Goal: Task Accomplishment & Management: Use online tool/utility

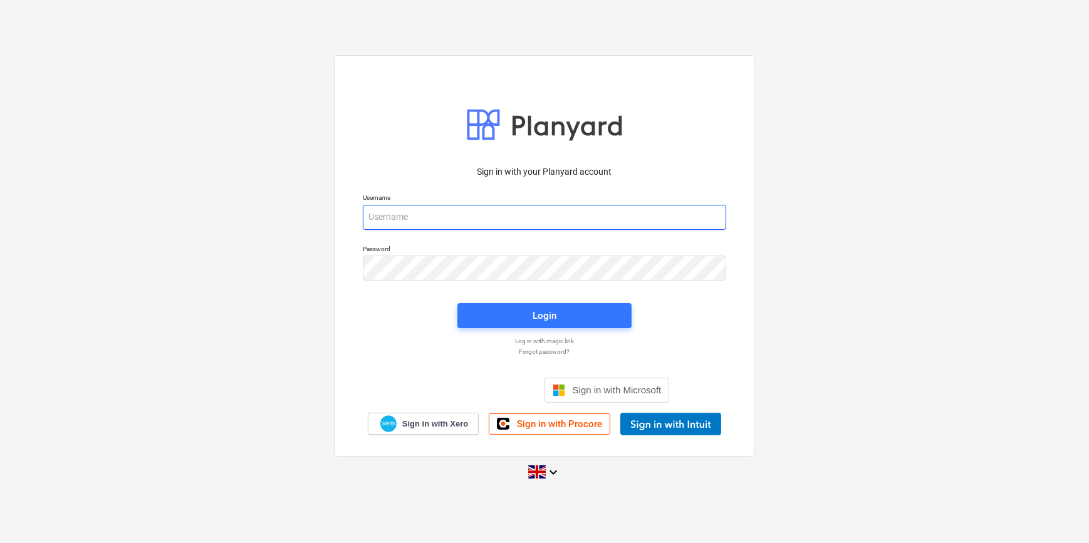
click at [367, 224] on input "email" at bounding box center [544, 217] width 363 height 25
type input "[PERSON_NAME][EMAIL_ADDRESS][PERSON_NAME][DOMAIN_NAME]"
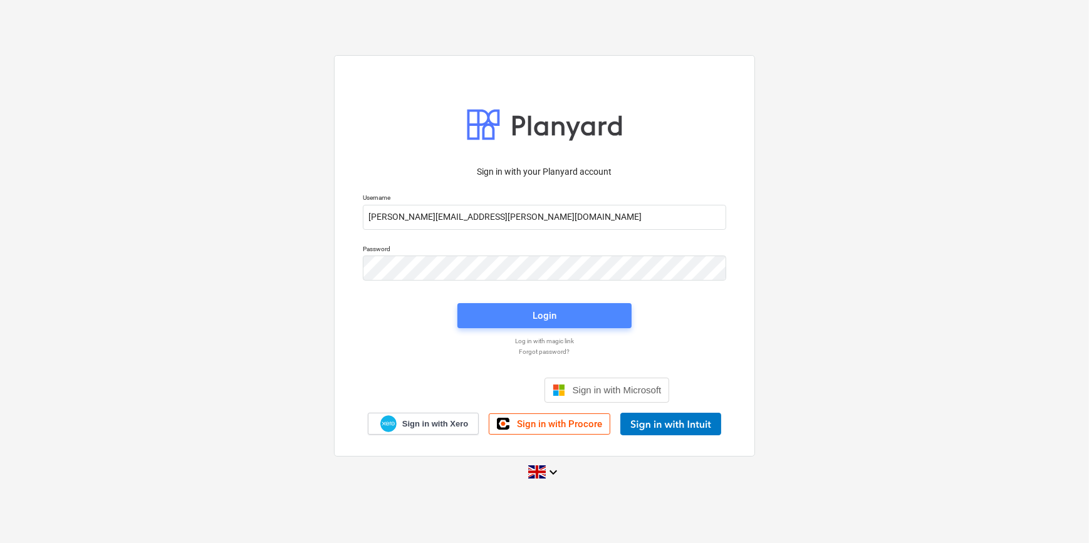
click at [541, 311] on div "Login" at bounding box center [545, 316] width 24 height 16
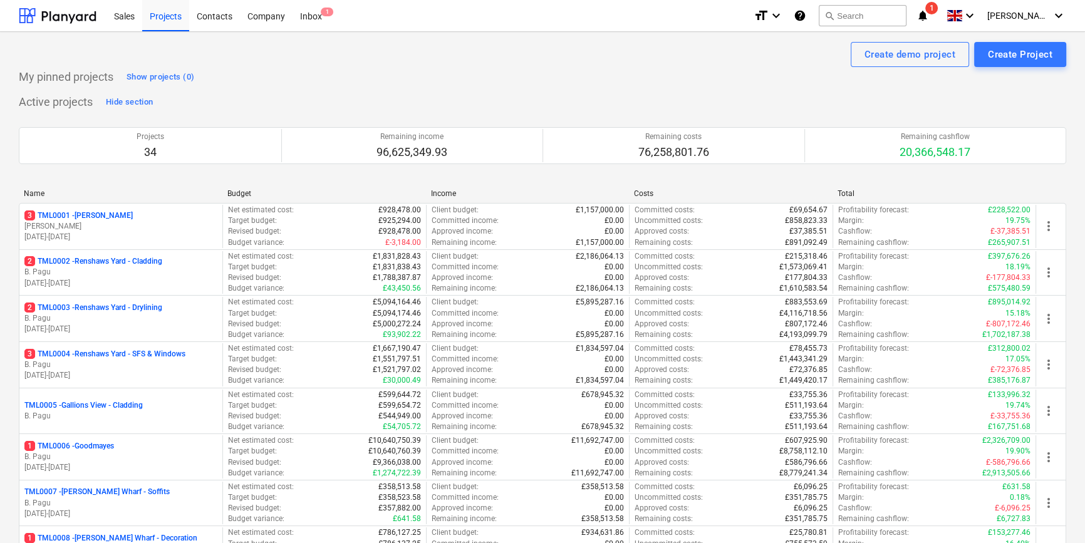
click at [119, 213] on div "3 TML0001 - [PERSON_NAME]" at bounding box center [120, 216] width 193 height 11
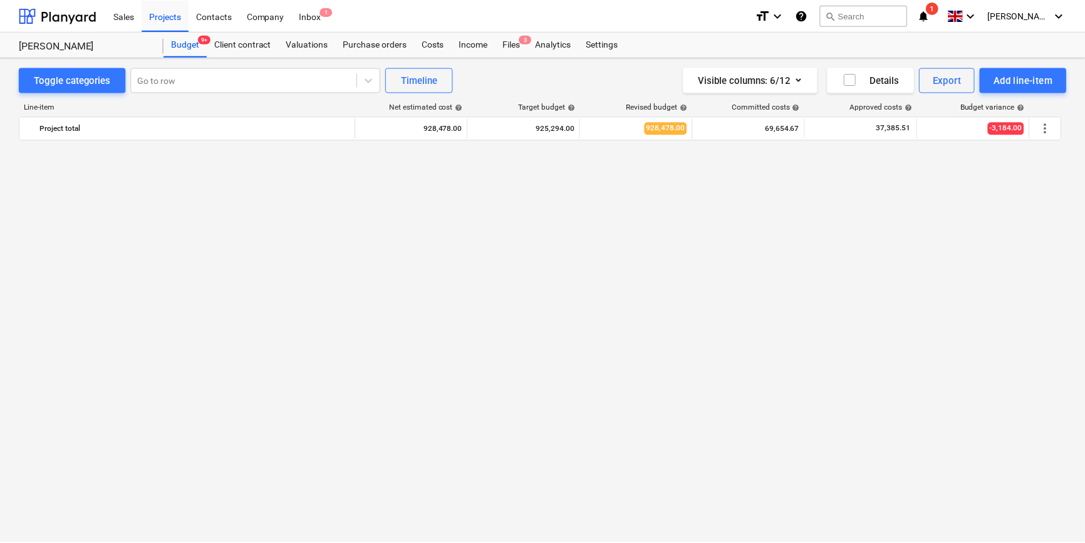
scroll to position [904, 0]
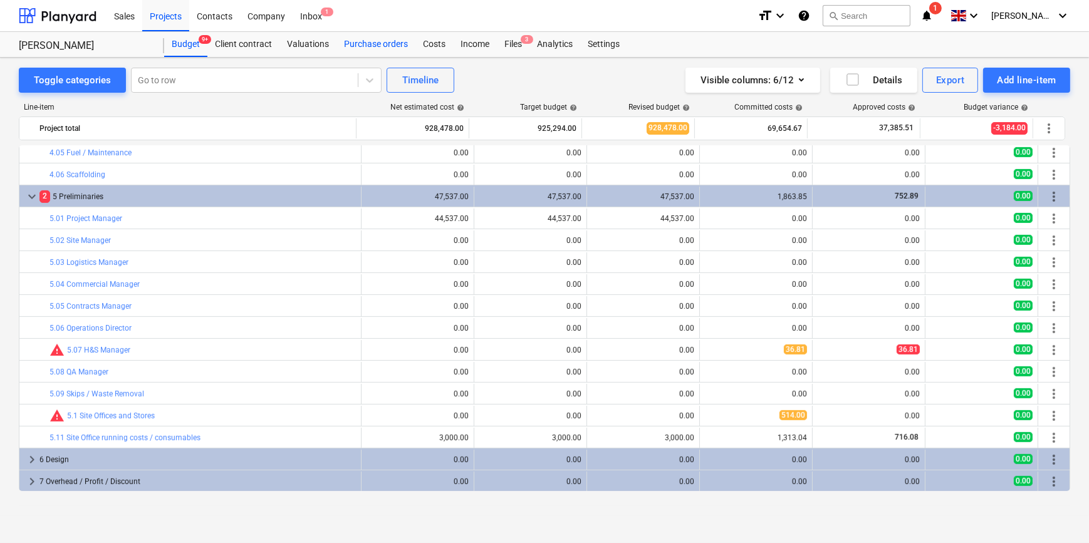
click at [370, 43] on div "Purchase orders" at bounding box center [375, 44] width 79 height 25
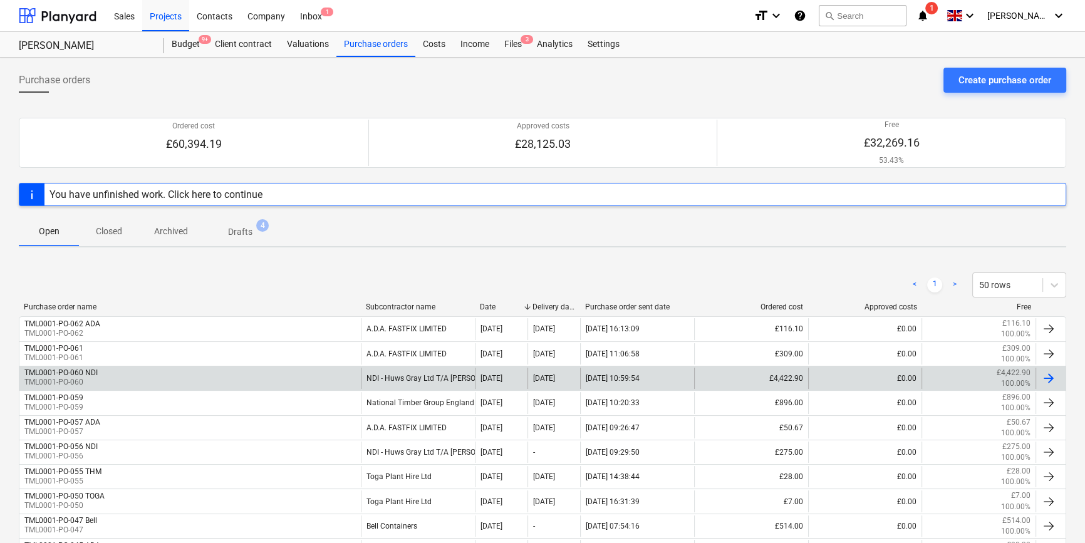
click at [868, 373] on div at bounding box center [1048, 378] width 15 height 15
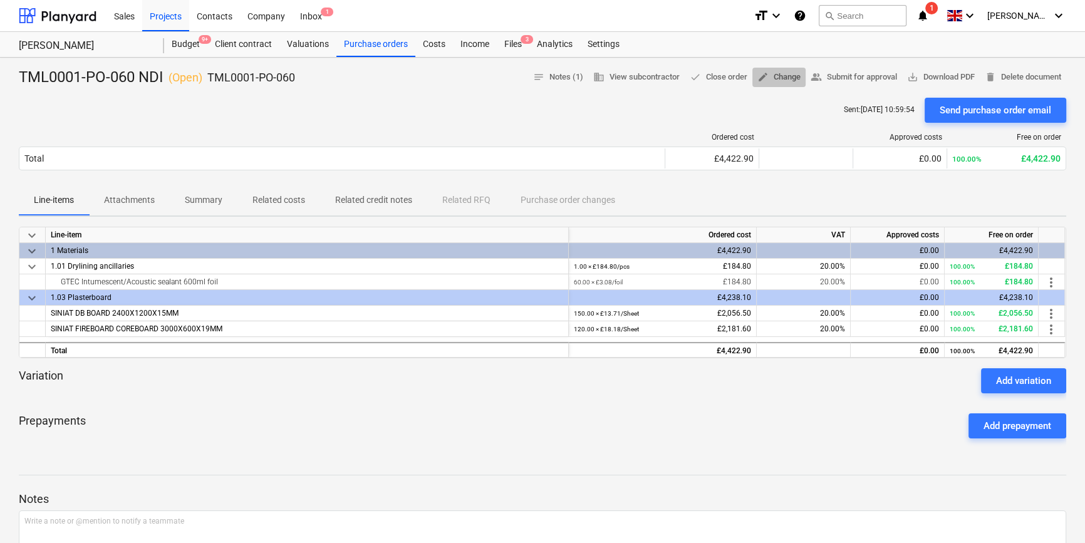
click at [774, 76] on span "edit Change" at bounding box center [779, 77] width 43 height 14
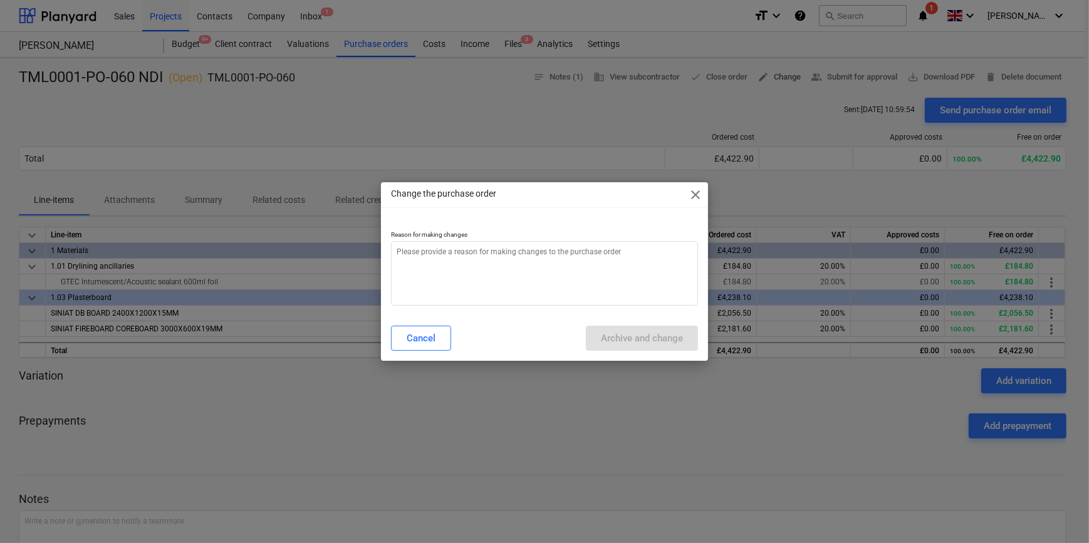
type textarea "x"
click at [418, 261] on textarea at bounding box center [544, 273] width 306 height 65
type textarea "S"
type textarea "x"
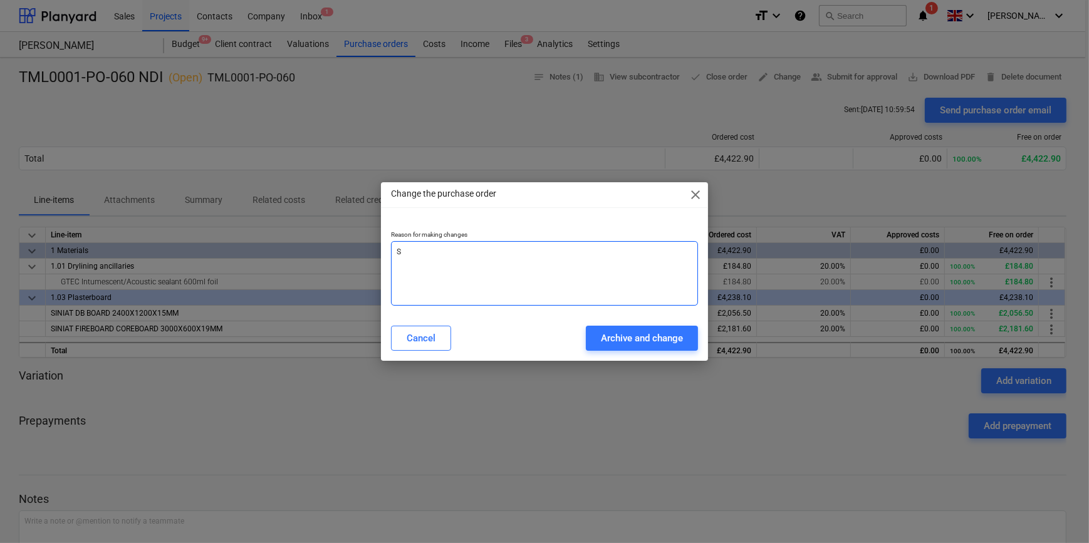
type textarea "Sp"
type textarea "x"
type textarea "Spe"
type textarea "x"
type textarea "Spec"
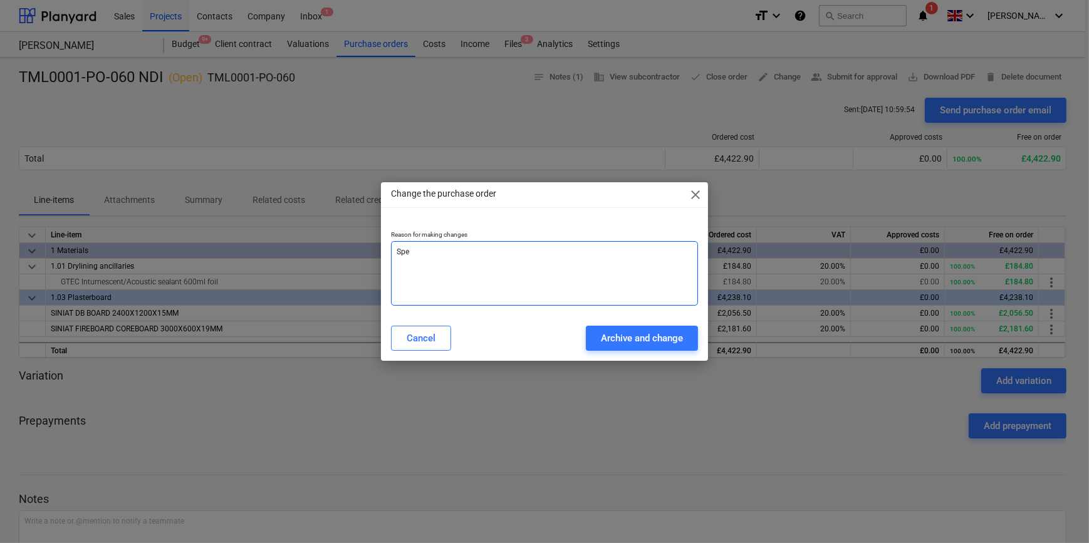
type textarea "x"
type textarea "Spec"
type textarea "x"
type textarea "Spec c"
type textarea "x"
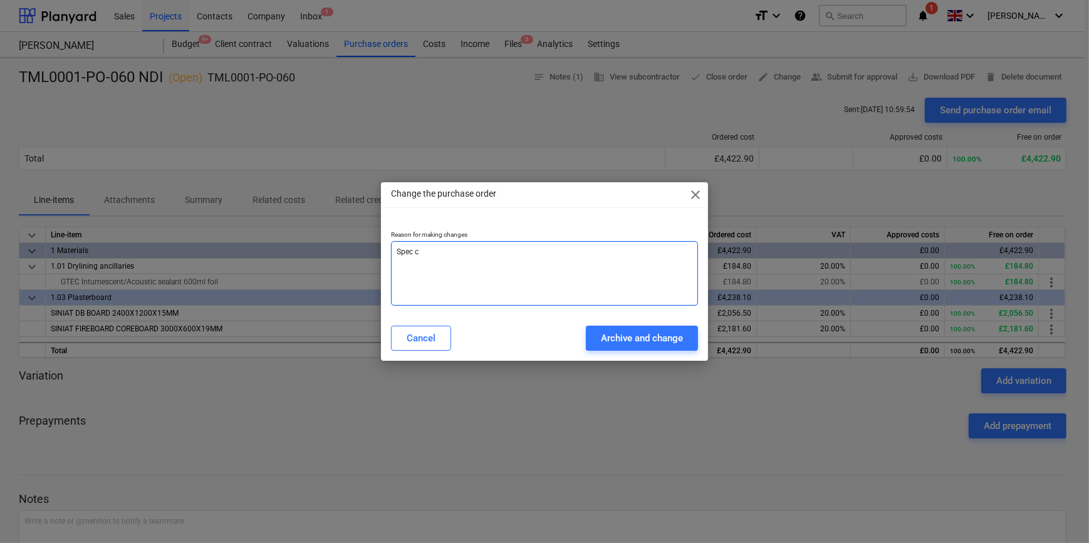
type textarea "Spec ch"
type textarea "x"
type textarea "Spec cha"
type textarea "x"
type textarea "Spec chan"
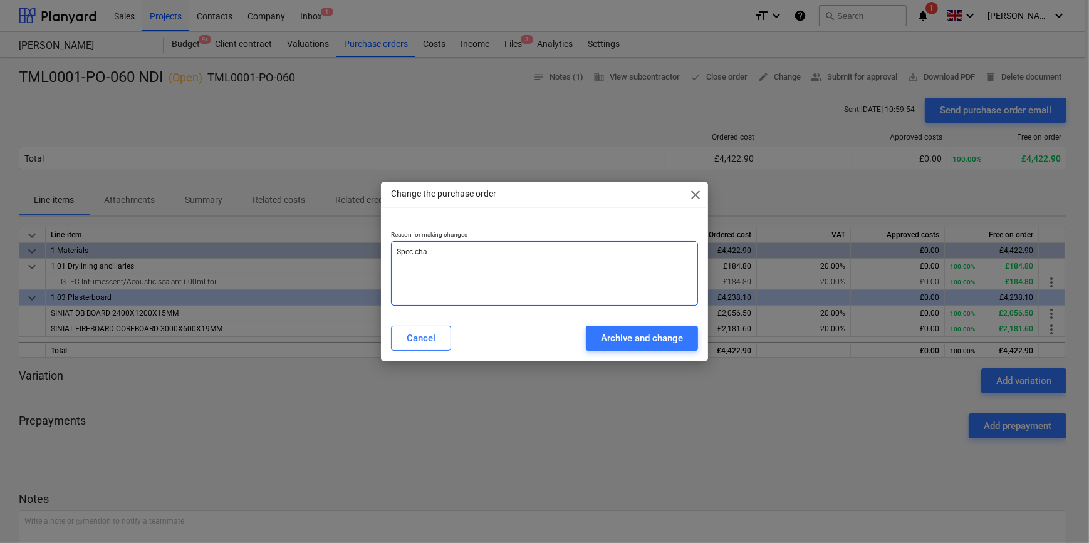
type textarea "x"
type textarea "Spec [PERSON_NAME]"
type textarea "x"
type textarea "Spec change"
type textarea "x"
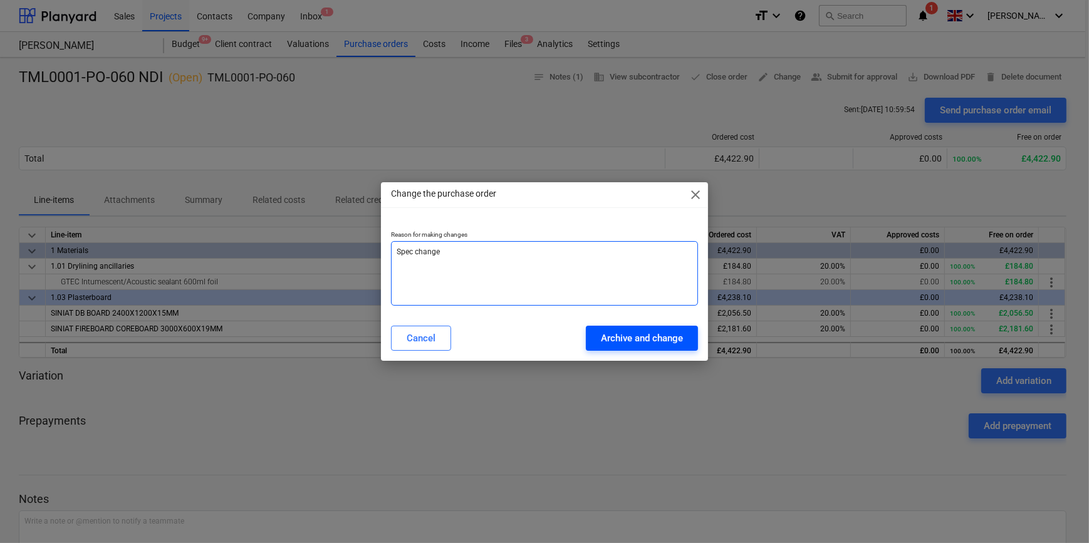
type textarea "Spec change"
click at [617, 334] on div "Archive and change" at bounding box center [642, 338] width 82 height 16
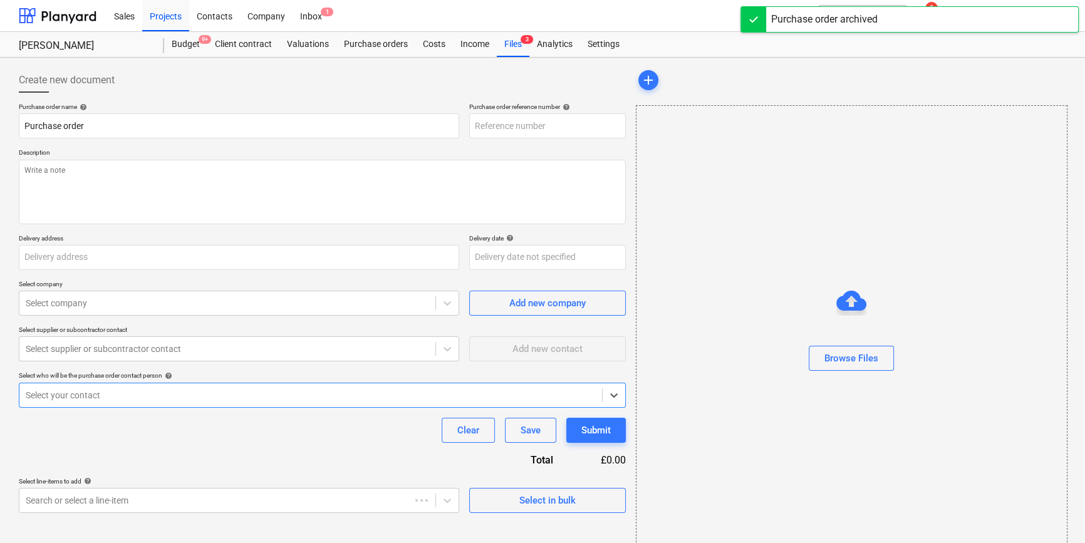
type textarea "x"
type input "TML0001-PO-063"
type textarea "x"
type input "TML0001-PO-060 NDI"
type input "TML0001-PO-060"
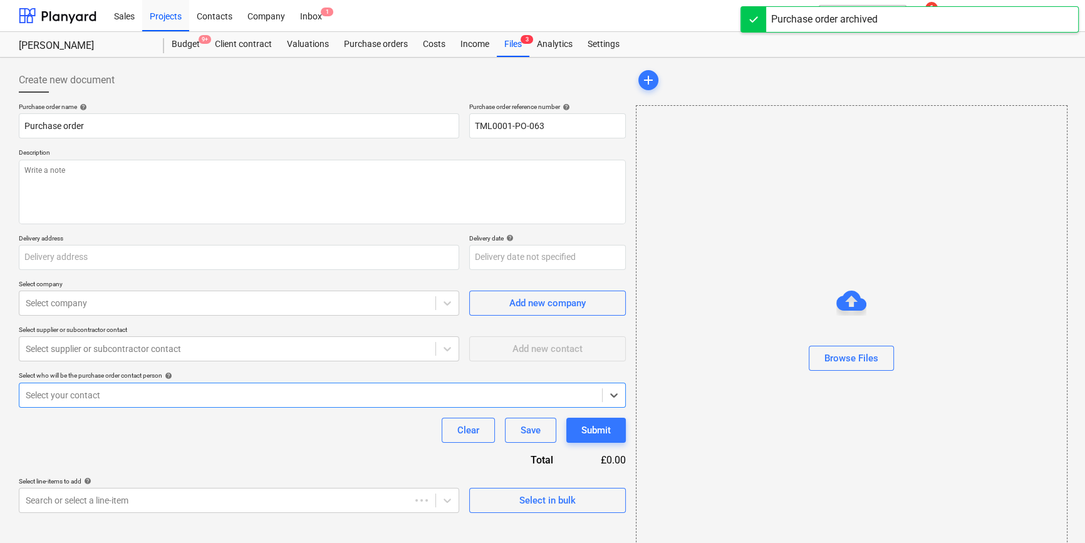
type textarea "Site contact [PERSON_NAME] [PHONE_NUMBER] Offload please"
type input "Berkeley Homes (NE London) Ltd, [STREET_ADDRESS][PERSON_NAME]"
type input "[DATE]"
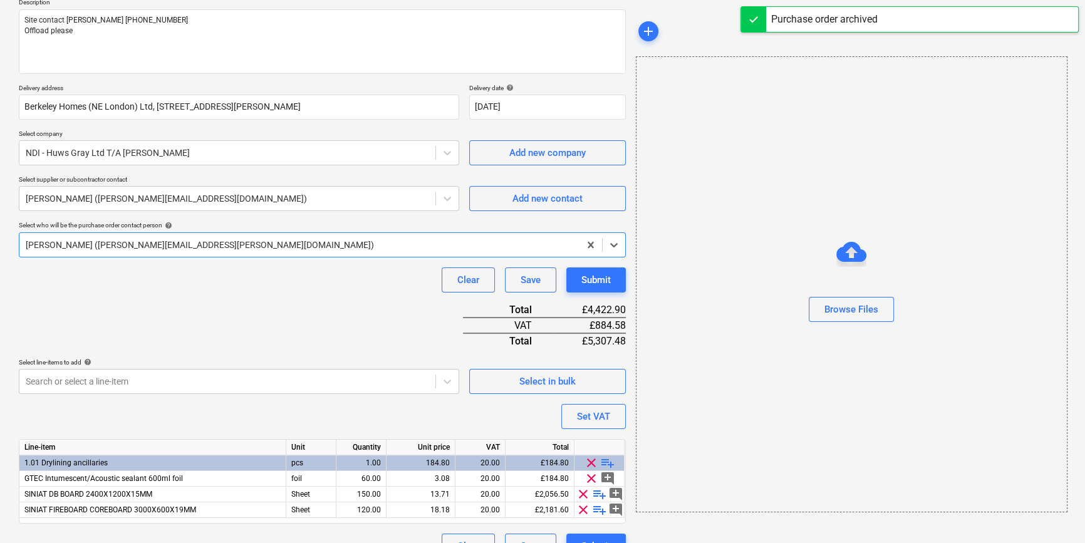
scroll to position [175, 0]
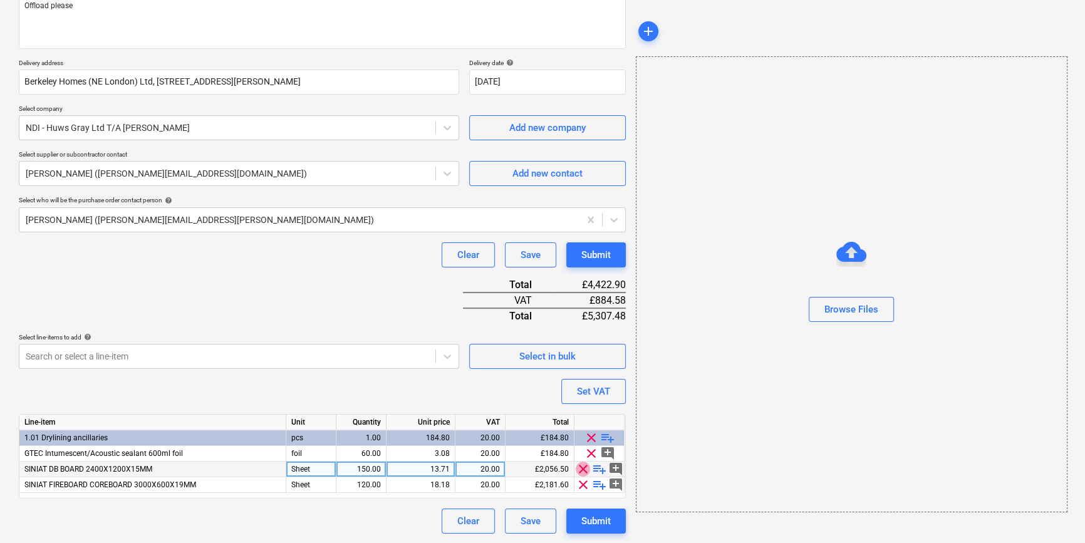
click at [580, 467] on span "clear" at bounding box center [583, 469] width 15 height 15
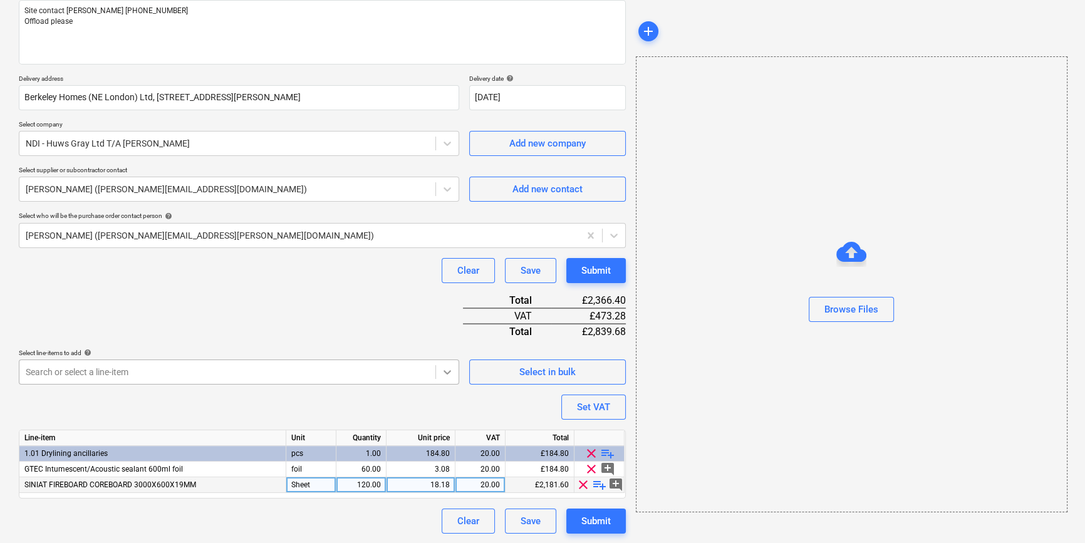
scroll to position [196, 0]
click at [442, 372] on body "Sales Projects Contacts Company Inbox 1 format_size keyboard_arrow_down help se…" at bounding box center [542, 111] width 1085 height 543
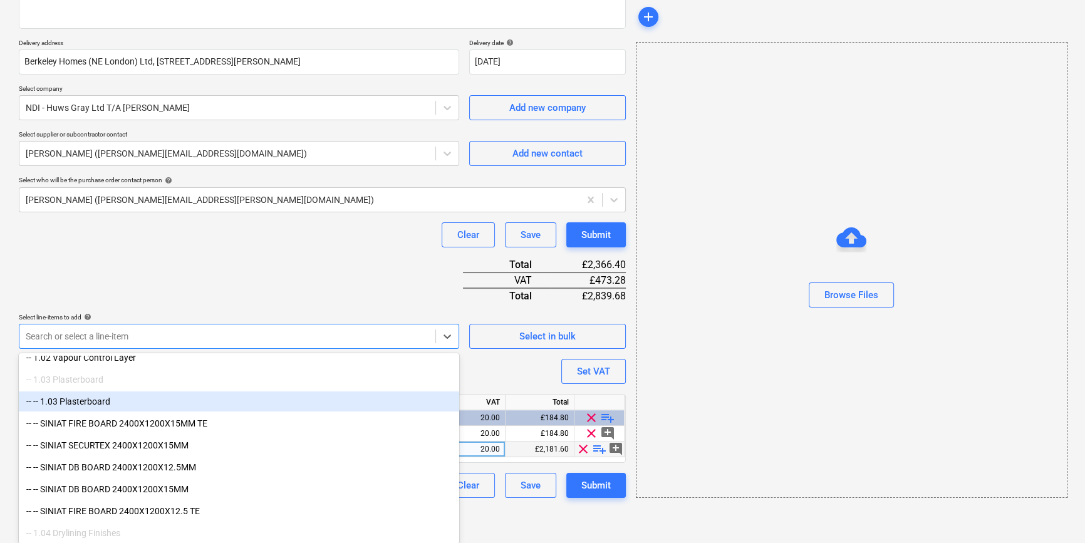
scroll to position [113, 0]
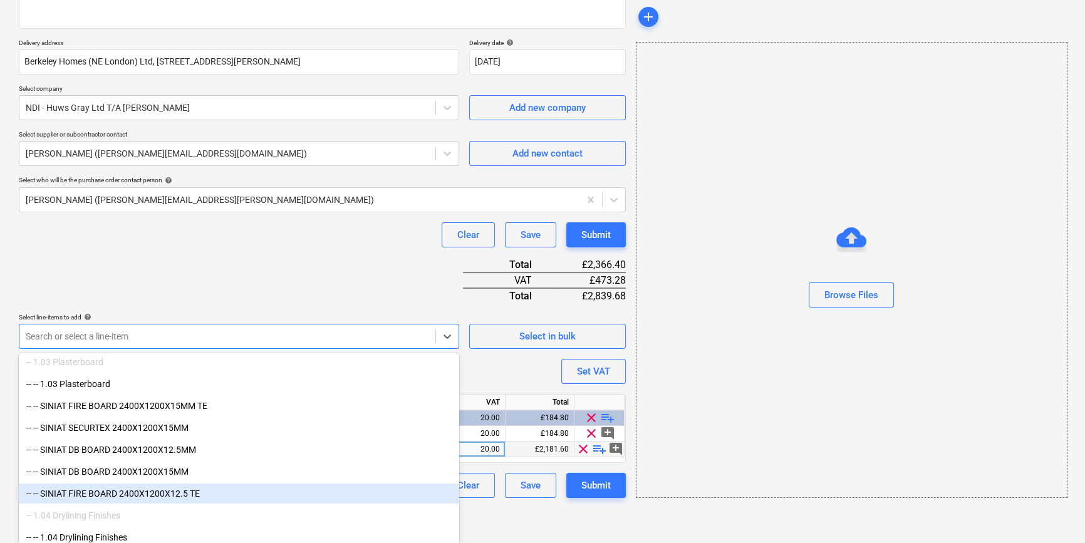
click at [180, 492] on div "-- -- SINIAT FIRE BOARD 2400X1200X12.5 TE" at bounding box center [239, 494] width 441 height 20
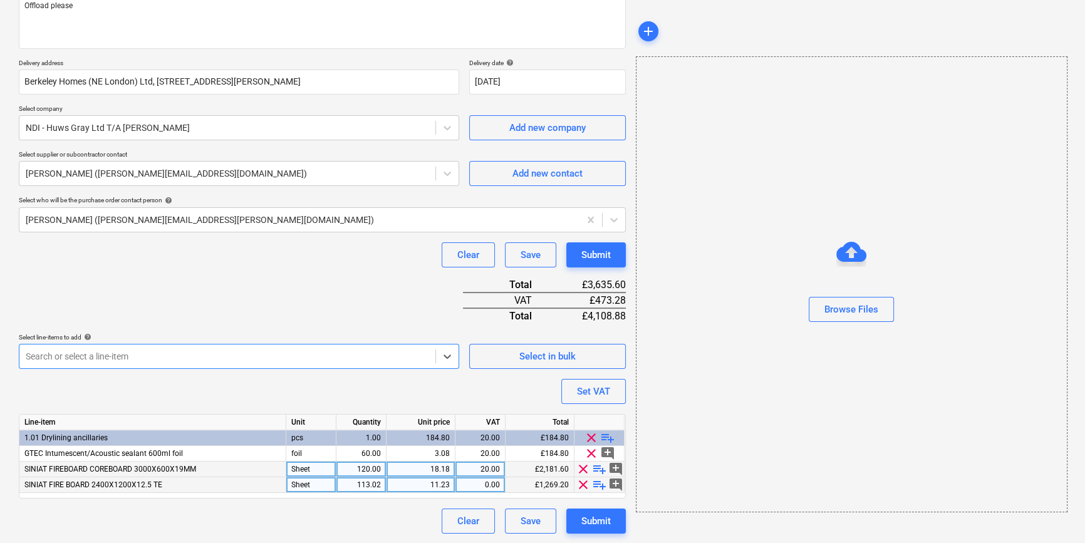
type textarea "x"
click at [366, 482] on div "113.02" at bounding box center [361, 485] width 39 height 16
type input "150"
type textarea "x"
type input "20"
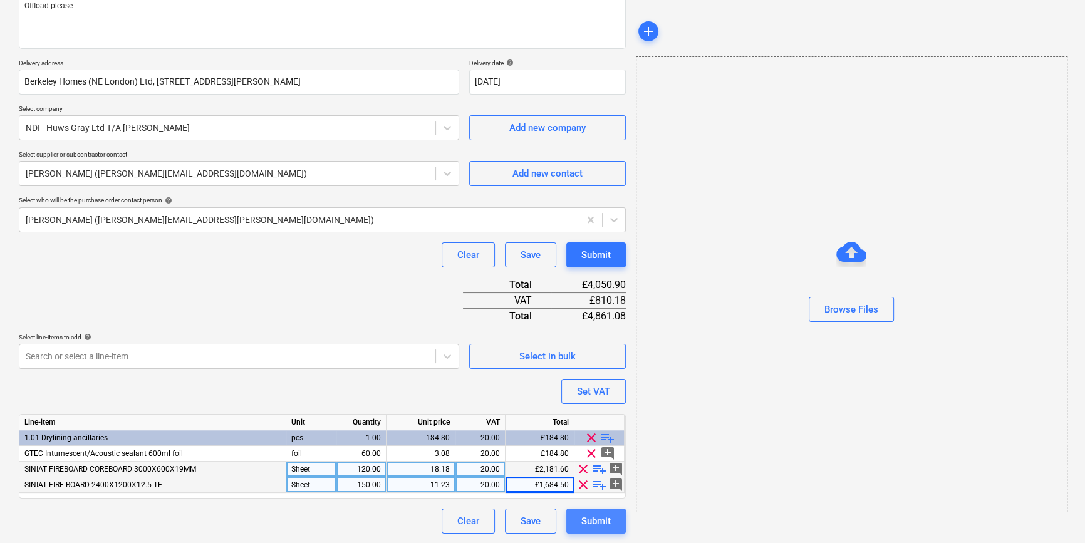
click at [603, 520] on div "Submit" at bounding box center [595, 521] width 29 height 16
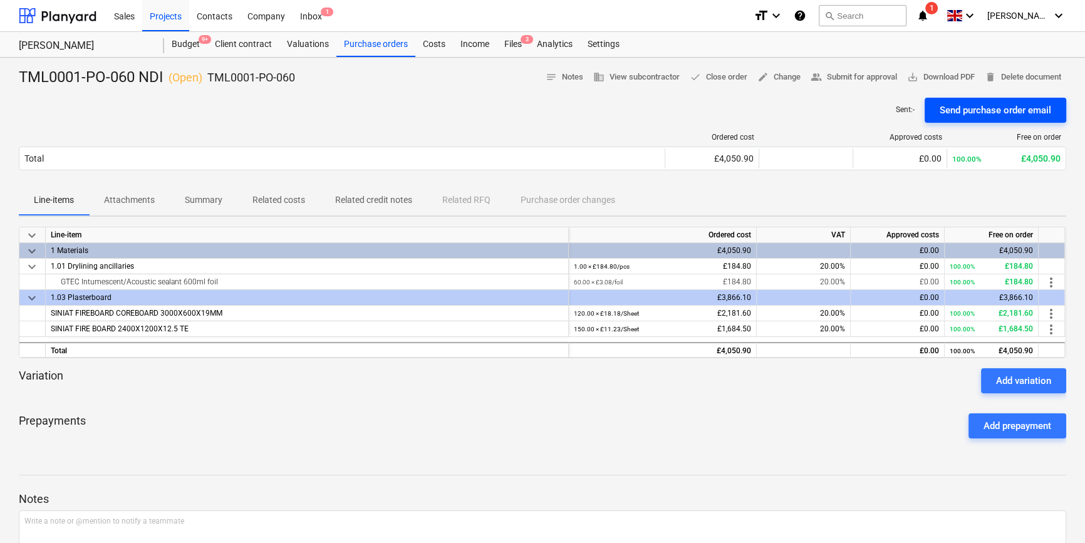
click at [868, 107] on div "Send purchase order email" at bounding box center [996, 110] width 112 height 16
click at [868, 77] on span "save_alt Download PDF" at bounding box center [941, 77] width 68 height 14
click at [377, 49] on div "Purchase orders" at bounding box center [375, 44] width 79 height 25
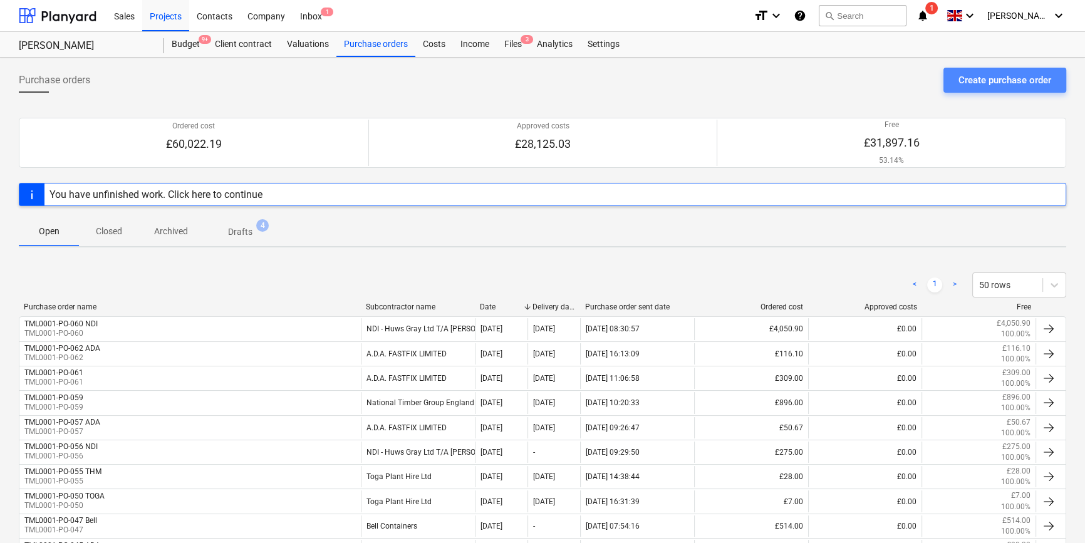
click at [868, 80] on div "Create purchase order" at bounding box center [1005, 80] width 93 height 16
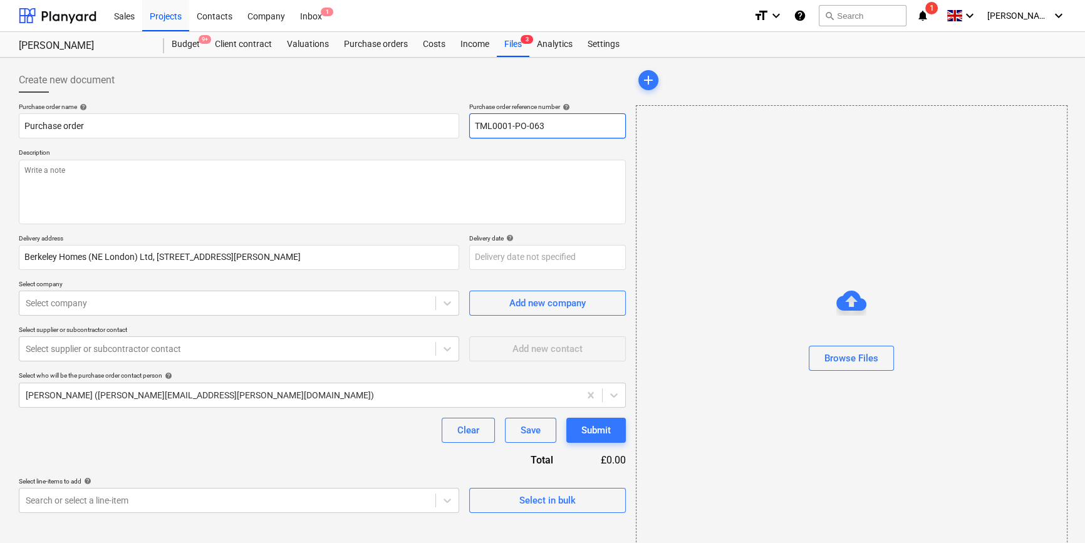
drag, startPoint x: 553, startPoint y: 125, endPoint x: 459, endPoint y: 122, distance: 94.0
click at [459, 122] on div "Purchase order name help Purchase order Purchase order reference number help TM…" at bounding box center [322, 121] width 607 height 36
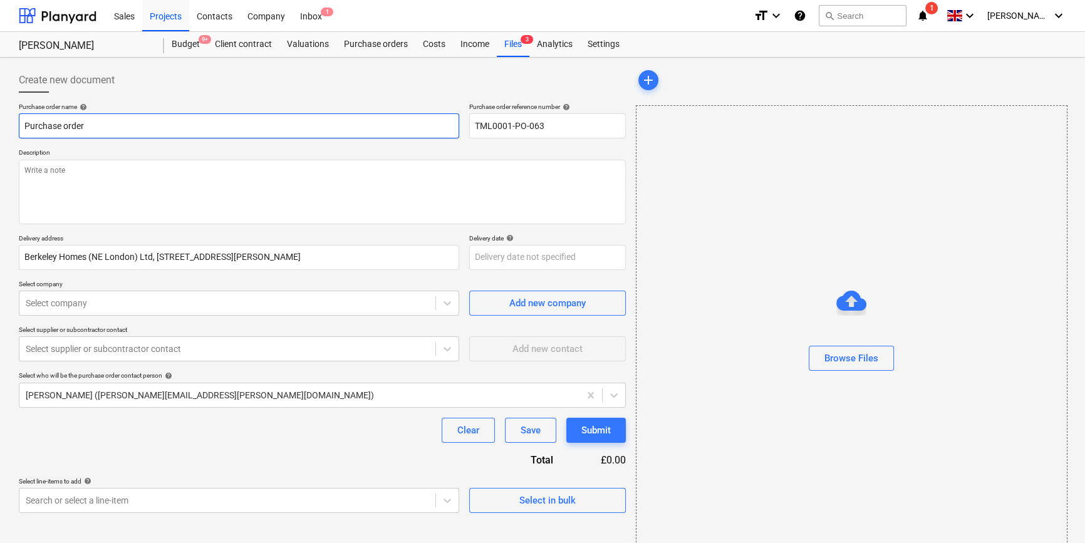
drag, startPoint x: 95, startPoint y: 122, endPoint x: 23, endPoint y: 125, distance: 72.1
click at [23, 125] on input "Purchase order" at bounding box center [239, 125] width 441 height 25
paste input "TML0001-PO-063"
type textarea "x"
type input "TML0001-PO-063"
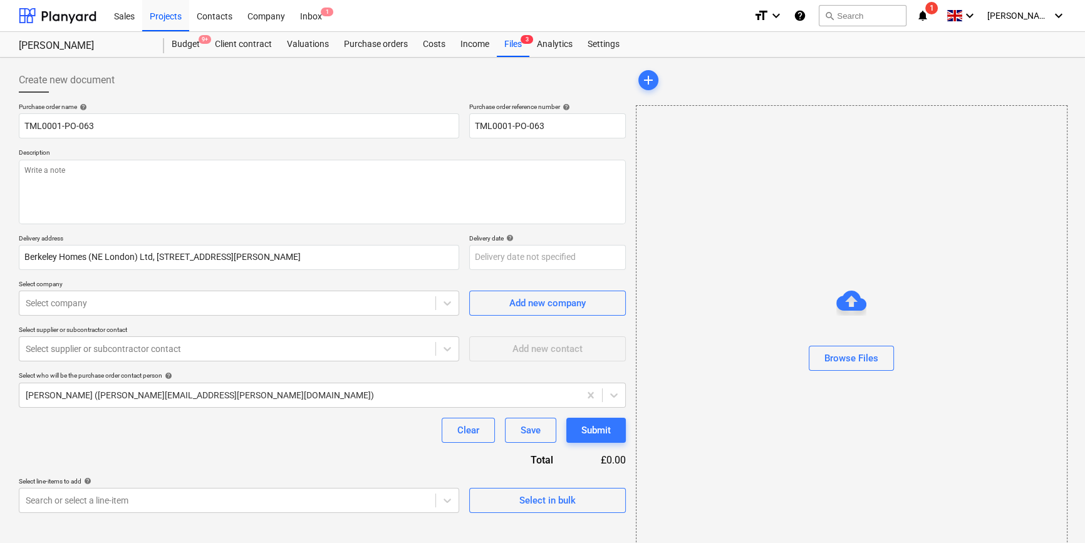
type textarea "x"
